Goal: Task Accomplishment & Management: Manage account settings

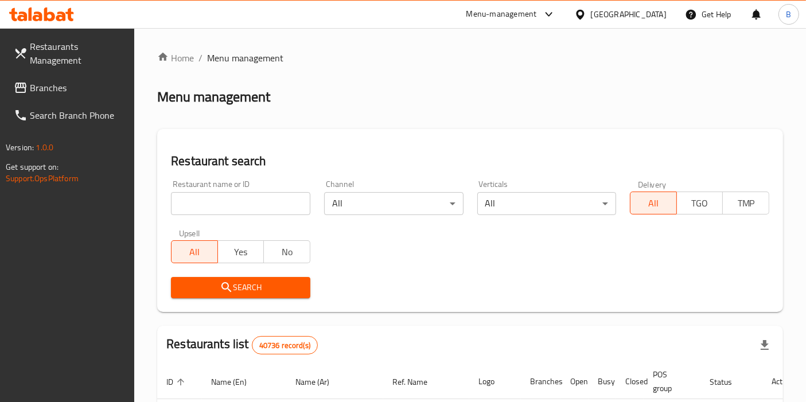
click at [267, 200] on input "search" at bounding box center [240, 203] width 139 height 23
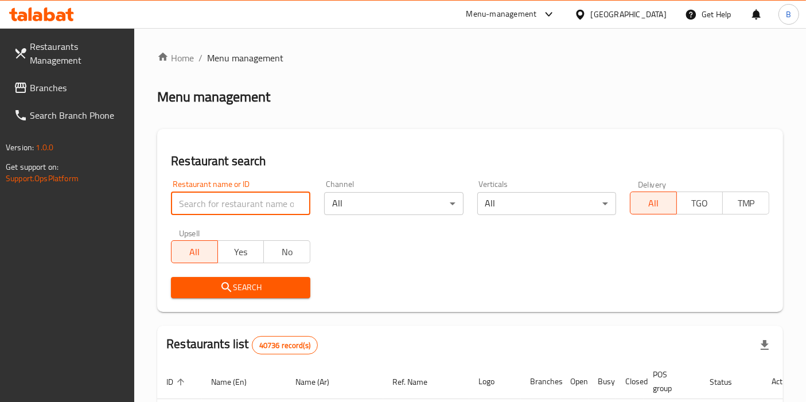
paste input "TSURU"
type input "TSURU"
click button "Search" at bounding box center [240, 287] width 139 height 21
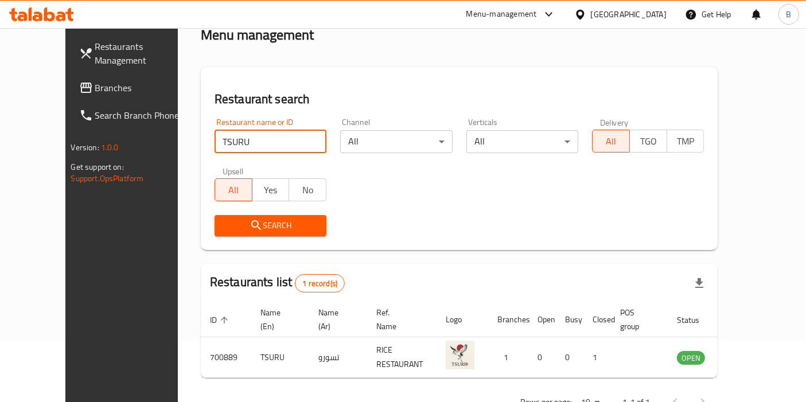
scroll to position [99, 0]
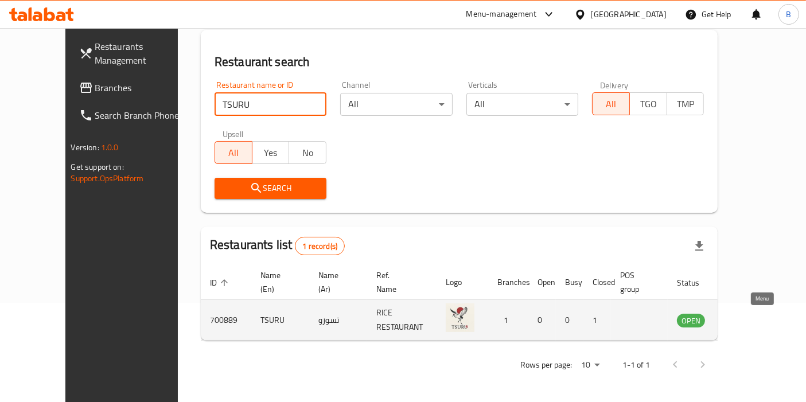
click at [751, 319] on icon "enhanced table" at bounding box center [744, 321] width 13 height 10
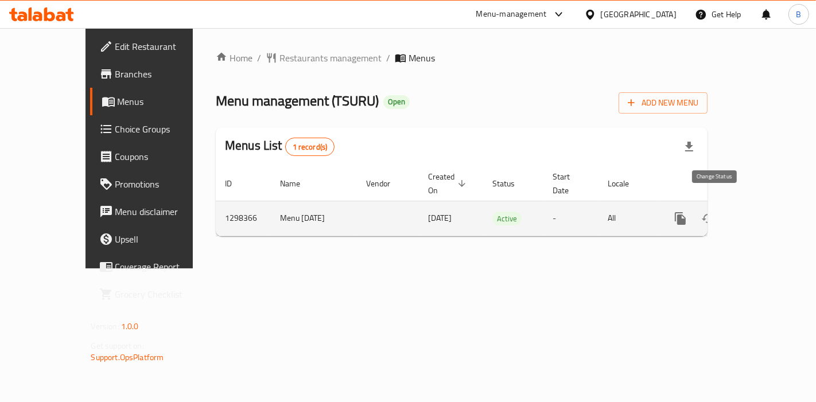
click at [713, 212] on icon "enhanced table" at bounding box center [708, 219] width 14 height 14
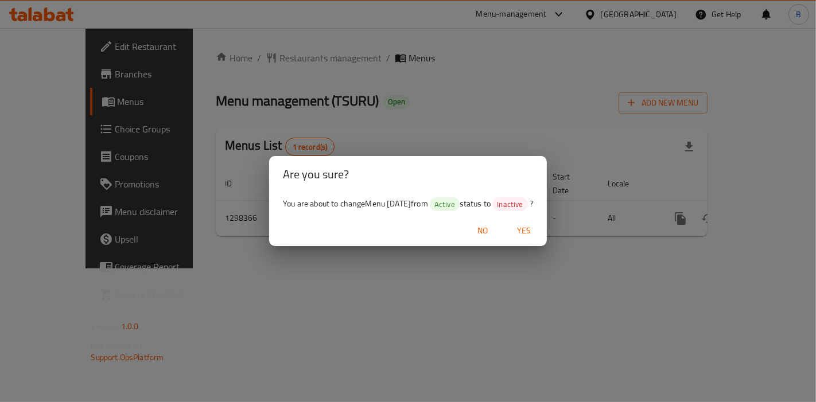
click at [530, 275] on div "Are you sure? You are about to change Menu [DATE] from Active status to Inactiv…" at bounding box center [408, 201] width 816 height 402
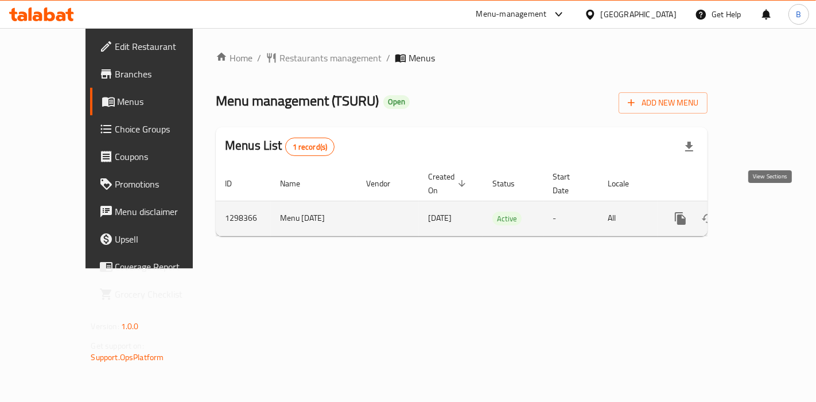
click at [769, 214] on icon "enhanced table" at bounding box center [763, 219] width 10 height 10
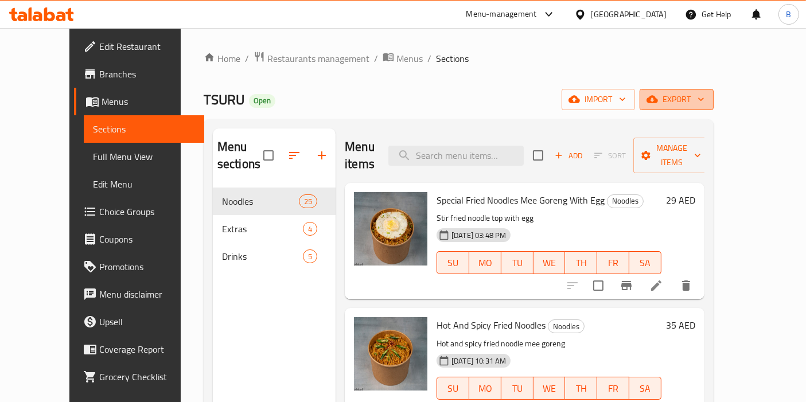
click at [705, 101] on span "export" at bounding box center [677, 99] width 56 height 14
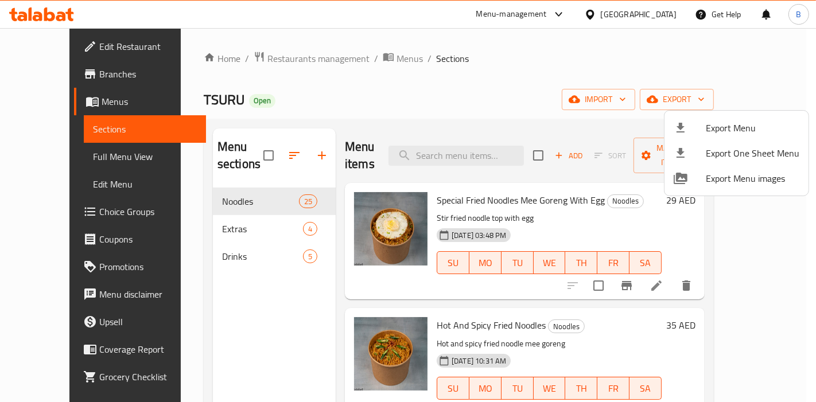
click at [806, 229] on div at bounding box center [408, 201] width 816 height 402
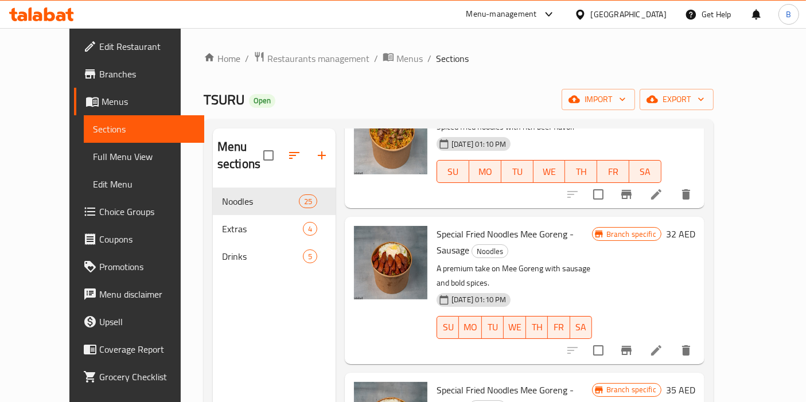
scroll to position [2760, 0]
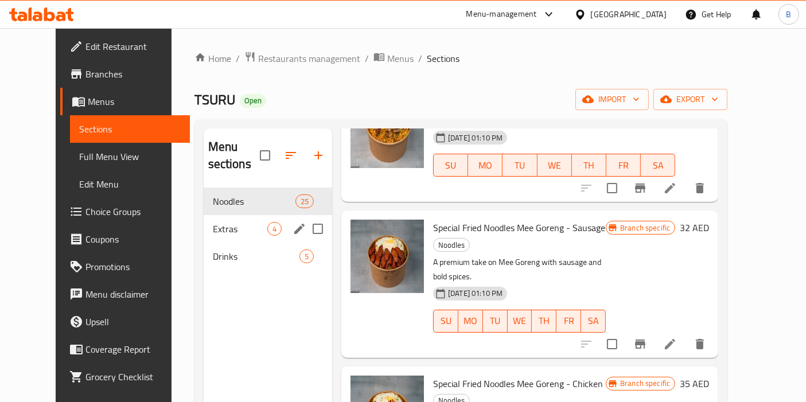
click at [224, 222] on span "Extras" at bounding box center [240, 229] width 55 height 14
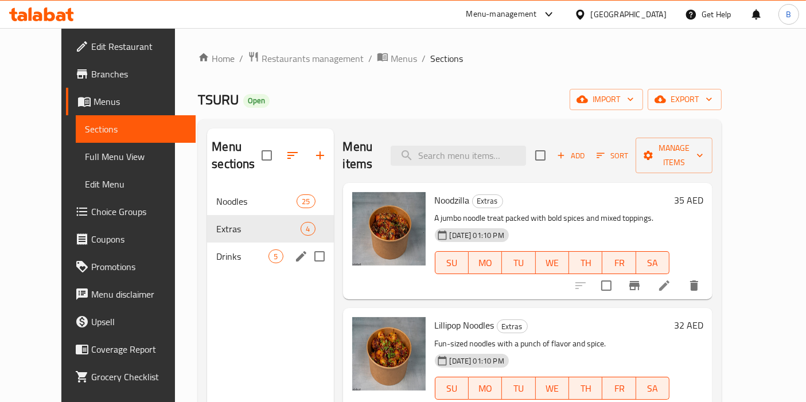
click at [215, 246] on div "Drinks 5" at bounding box center [270, 257] width 126 height 28
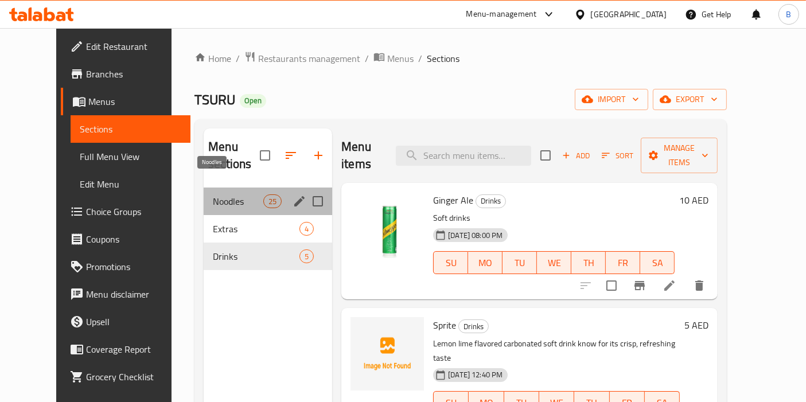
click at [231, 195] on span "Noodles" at bounding box center [238, 202] width 51 height 14
